Goal: Task Accomplishment & Management: Manage account settings

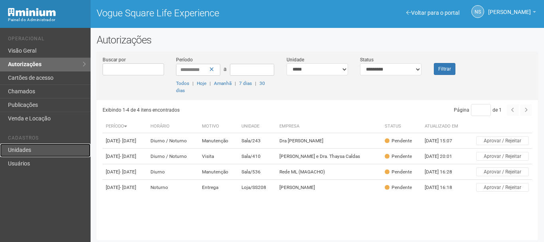
click at [45, 149] on link "Unidades" at bounding box center [45, 151] width 91 height 14
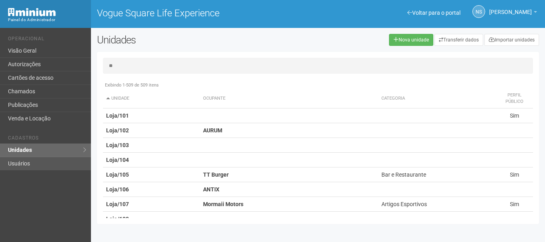
type input "**"
click at [47, 167] on link "Usuários" at bounding box center [45, 163] width 91 height 13
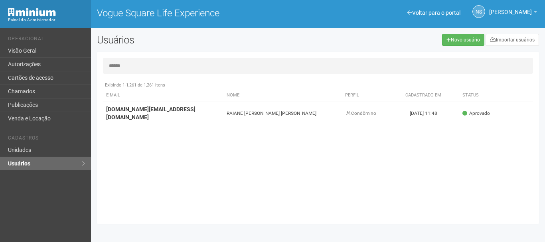
click at [114, 65] on input "******" at bounding box center [318, 66] width 430 height 16
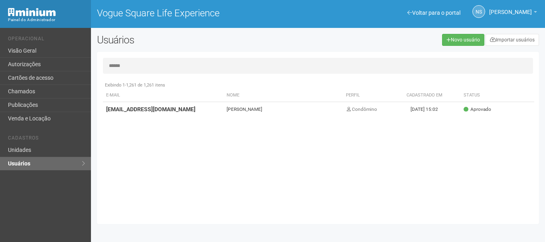
type input "******"
click at [177, 111] on td "[EMAIL_ADDRESS][DOMAIN_NAME]" at bounding box center [163, 109] width 121 height 15
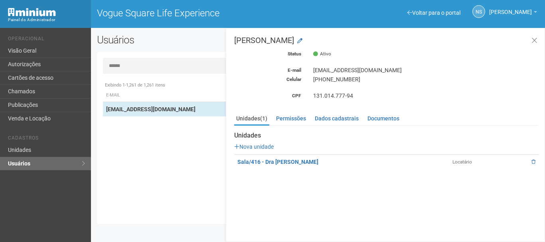
click at [293, 111] on div "Unidades (1) Permissões Dados cadastrais Documentos Unidades Nova unidade Sala/…" at bounding box center [386, 139] width 305 height 61
click at [292, 119] on link "Permissões" at bounding box center [291, 119] width 34 height 12
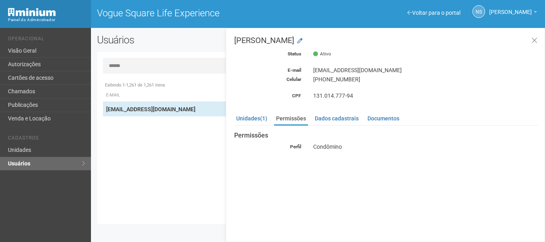
click at [256, 125] on ul "Unidades (1) Permissões Dados cadastrais Documentos" at bounding box center [386, 119] width 305 height 13
click at [256, 119] on link "Unidades (1)" at bounding box center [251, 119] width 35 height 12
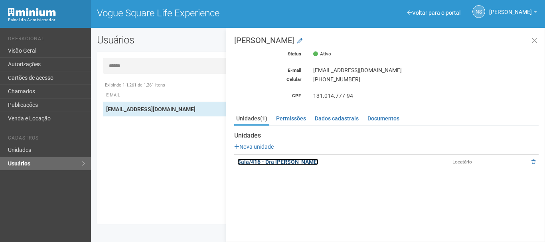
click at [279, 162] on link "Sala/416 - Dra [PERSON_NAME]" at bounding box center [278, 162] width 81 height 6
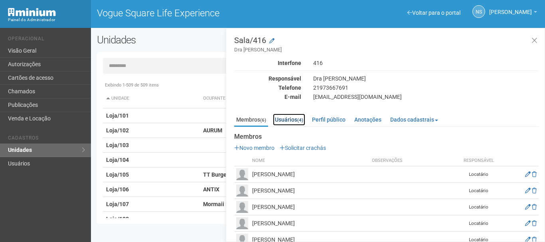
click at [283, 115] on link "Usuários (4)" at bounding box center [289, 120] width 32 height 12
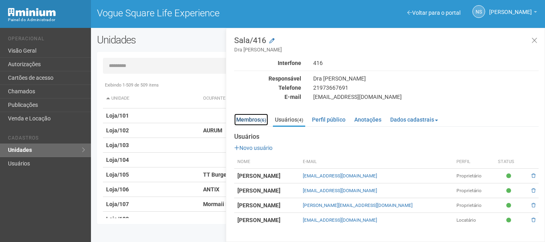
click at [256, 121] on link "Membros (6)" at bounding box center [251, 120] width 34 height 12
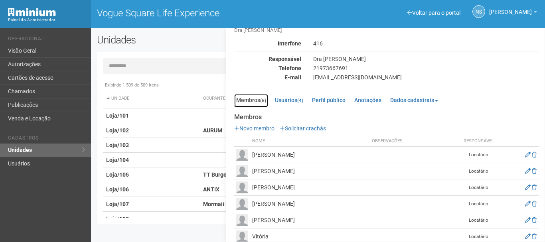
scroll to position [30, 0]
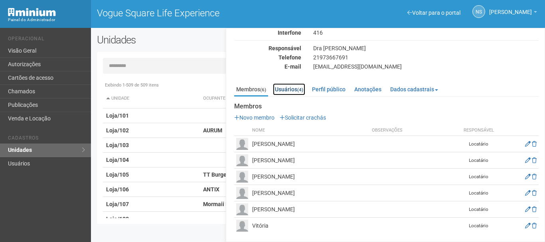
click at [284, 95] on link "Usuários (4)" at bounding box center [289, 89] width 32 height 12
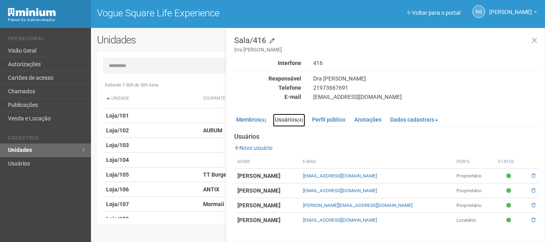
scroll to position [0, 0]
click at [253, 234] on div "Sala/416 Dra Rayane Tindo Interfone 416 Responsável Dra Rayane Tindo Telefone 2…" at bounding box center [385, 135] width 319 height 214
